Goal: Transaction & Acquisition: Purchase product/service

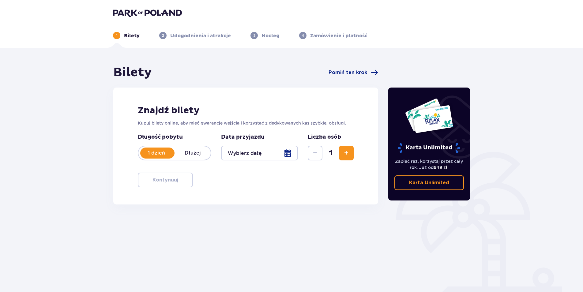
click at [255, 155] on div at bounding box center [259, 153] width 77 height 15
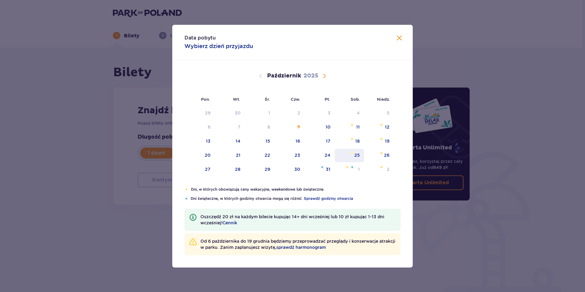
click at [351, 158] on div "25" at bounding box center [350, 155] width 30 height 13
type input "[DATE]"
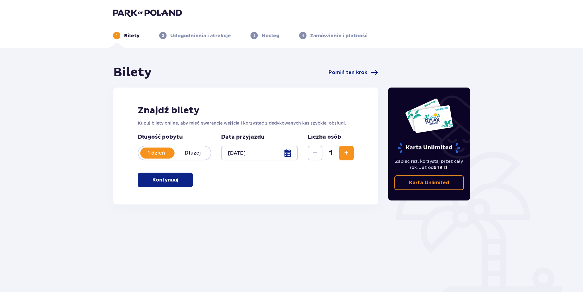
click at [163, 179] on p "Kontynuuj" at bounding box center [165, 180] width 26 height 7
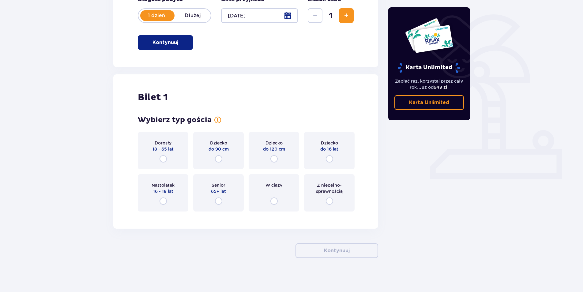
scroll to position [140, 0]
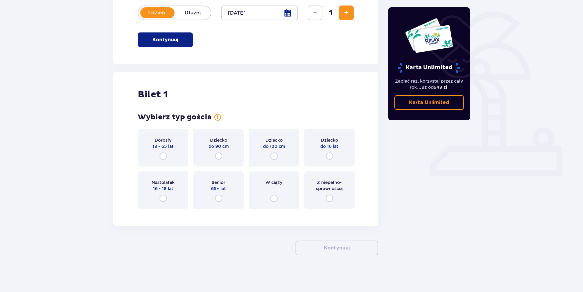
click at [155, 153] on div "Dorosły 18 - 65 lat" at bounding box center [163, 147] width 50 height 37
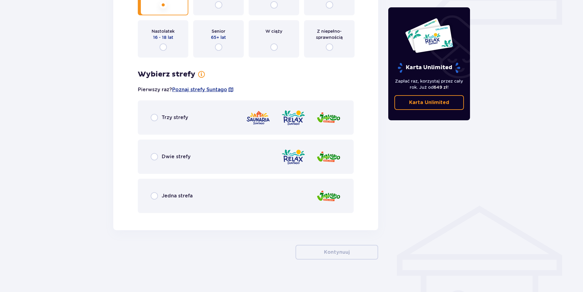
scroll to position [296, 0]
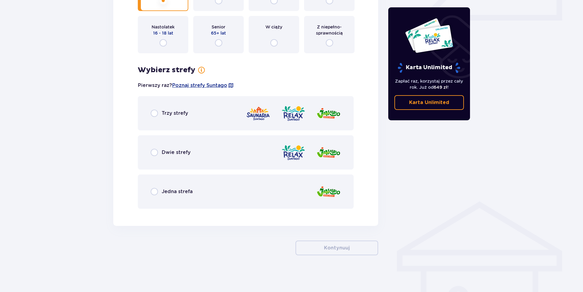
click at [166, 150] on span "Dwie strefy" at bounding box center [176, 152] width 29 height 7
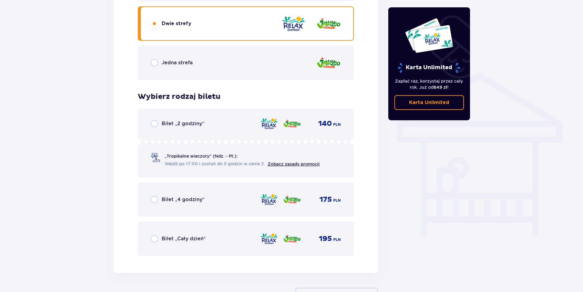
scroll to position [410, 0]
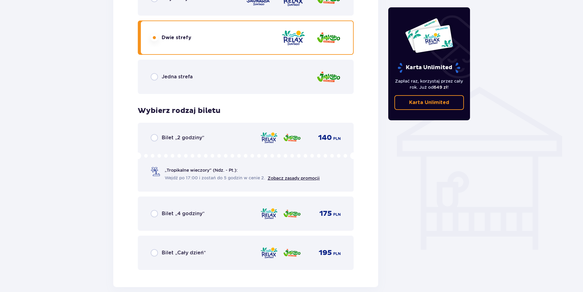
click at [158, 77] on div "Jedna strefa" at bounding box center [172, 76] width 42 height 7
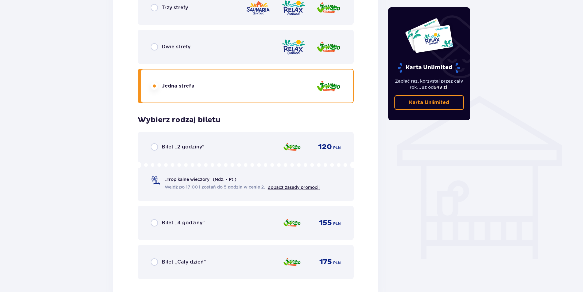
scroll to position [380, 0]
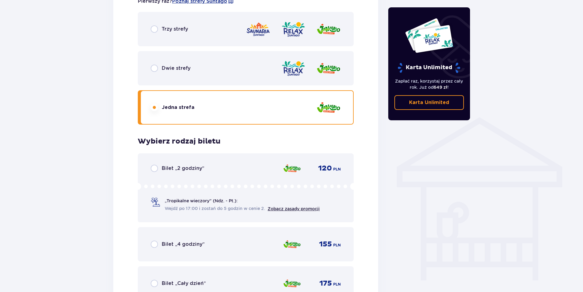
click at [162, 69] on span "Dwie strefy" at bounding box center [176, 68] width 29 height 7
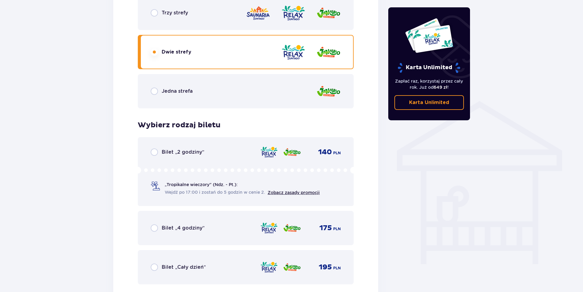
scroll to position [410, 0]
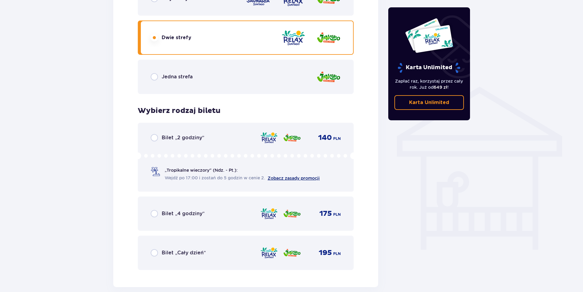
click at [277, 178] on link "Zobacz zasady promocji" at bounding box center [293, 178] width 52 height 5
